Goal: Information Seeking & Learning: Learn about a topic

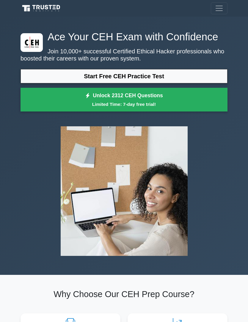
click at [29, 83] on link "Start Free CEH Practice Test" at bounding box center [123, 76] width 207 height 14
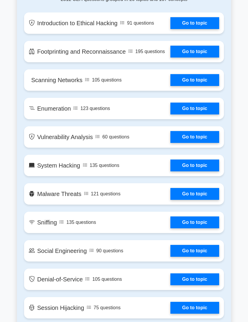
scroll to position [480, 0]
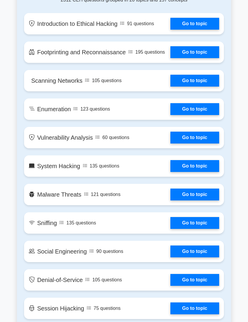
click at [212, 30] on link "Go to topic" at bounding box center [194, 24] width 49 height 12
click at [192, 87] on link "Go to topic" at bounding box center [194, 81] width 49 height 12
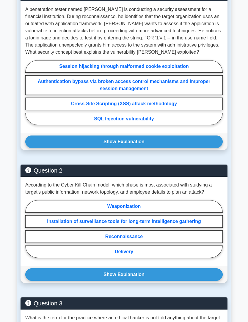
scroll to position [483, 0]
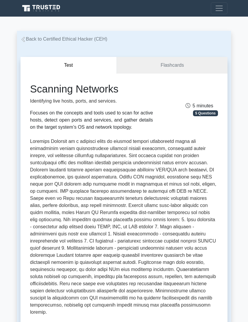
click at [179, 56] on div "Test Flashcards Scanning Networks Identifying live hosts, ports, and services. …" at bounding box center [124, 229] width 214 height 373
click at [176, 64] on link "Flashcards" at bounding box center [172, 65] width 110 height 17
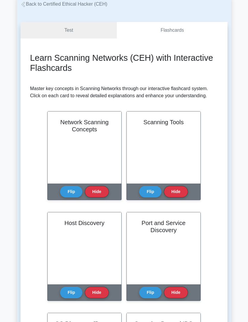
scroll to position [35, 0]
click at [72, 198] on button "Flip" at bounding box center [71, 192] width 22 height 12
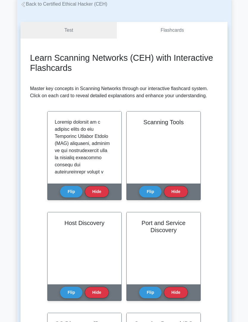
click at [66, 197] on button "Flip" at bounding box center [71, 192] width 22 height 12
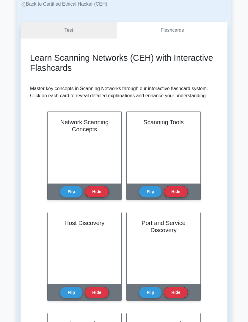
click at [66, 198] on button "Flip" at bounding box center [71, 192] width 22 height 12
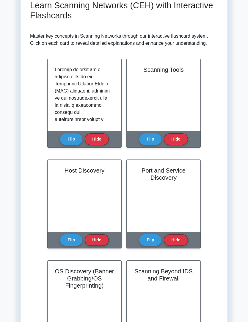
scroll to position [88, 0]
click at [98, 143] on button "Hide" at bounding box center [97, 140] width 24 height 12
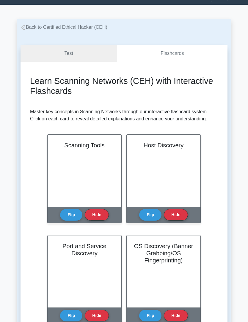
scroll to position [0, 0]
